Goal: Navigation & Orientation: Understand site structure

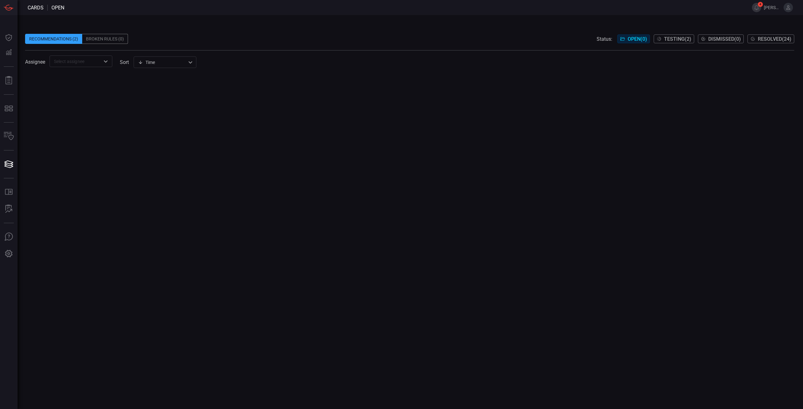
click at [99, 43] on div "Broken Rules (0)" at bounding box center [105, 39] width 46 height 10
click at [53, 41] on div "Recommendations (2)" at bounding box center [53, 39] width 57 height 10
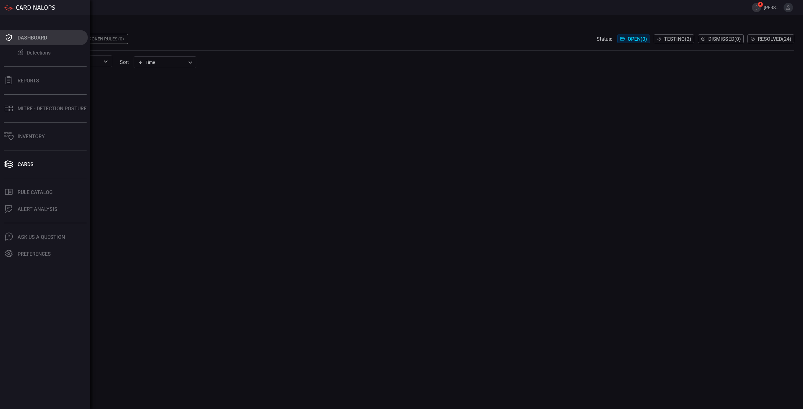
click at [12, 37] on icon at bounding box center [9, 37] width 6 height 7
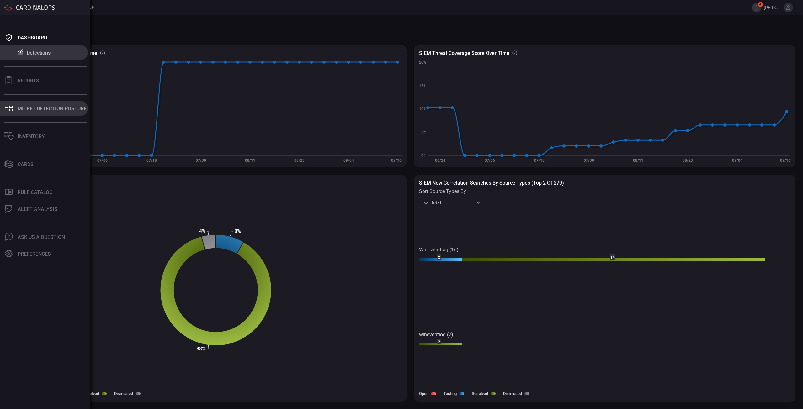
click at [45, 109] on div "MITRE - Detection Posture" at bounding box center [52, 109] width 69 height 6
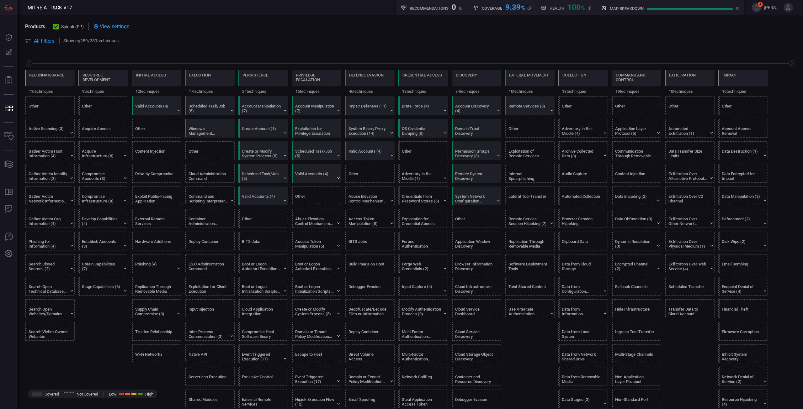
click at [130, 49] on span at bounding box center [410, 49] width 770 height 8
click at [331, 40] on span at bounding box center [460, 41] width 672 height 8
click at [315, 34] on span at bounding box center [410, 33] width 770 height 7
click at [195, 40] on span at bounding box center [460, 41] width 672 height 8
